Goal: Information Seeking & Learning: Learn about a topic

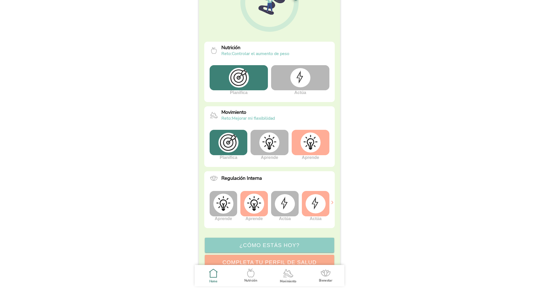
scroll to position [80, 0]
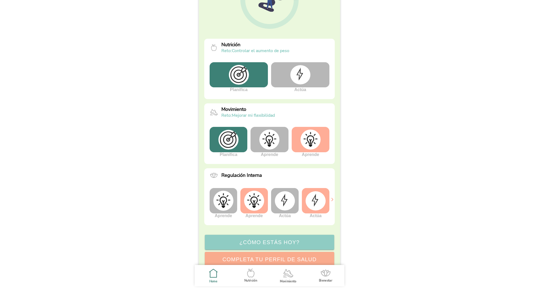
click at [316, 142] on img at bounding box center [310, 140] width 20 height 20
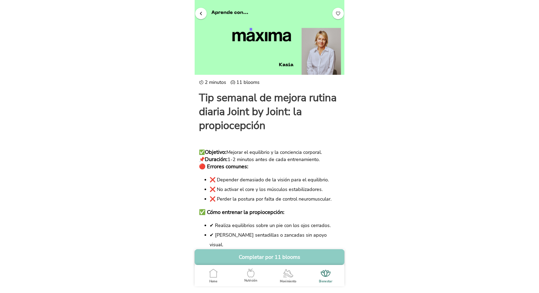
click at [201, 11] on span "button" at bounding box center [200, 13] width 5 height 5
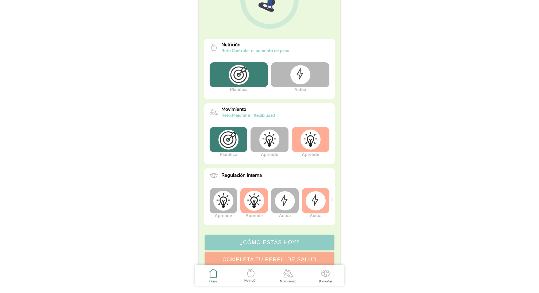
click at [316, 198] on img at bounding box center [315, 200] width 20 height 19
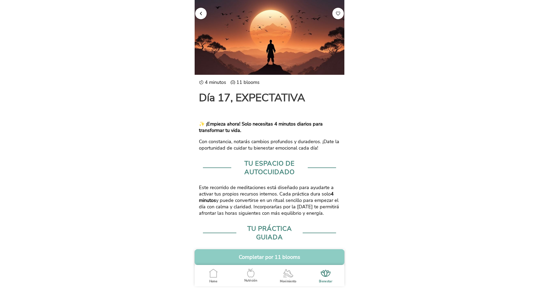
click at [199, 14] on span "button" at bounding box center [200, 13] width 5 height 5
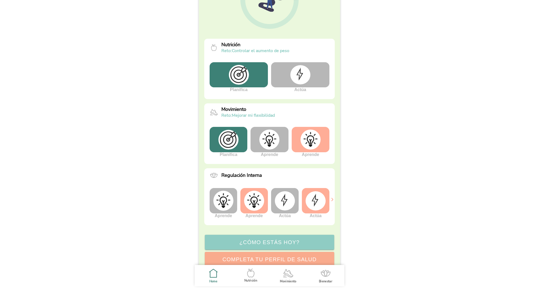
click at [284, 206] on img at bounding box center [285, 200] width 20 height 19
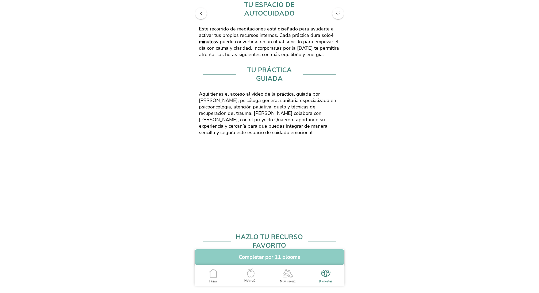
scroll to position [237, 0]
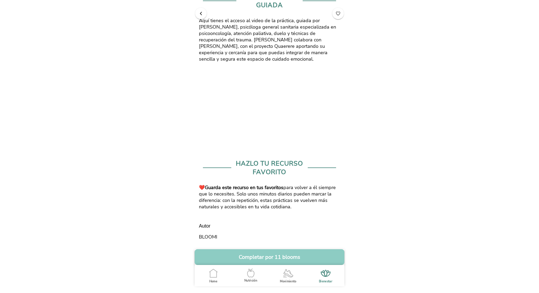
click at [200, 14] on span "button" at bounding box center [200, 13] width 5 height 5
